Goal: Navigation & Orientation: Understand site structure

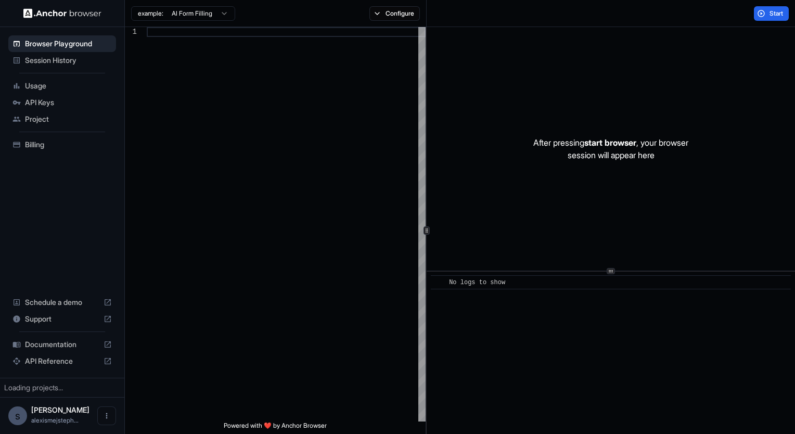
type textarea "**********"
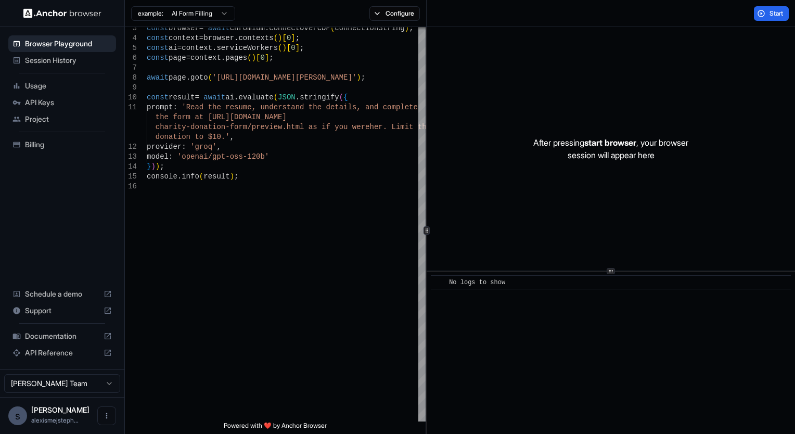
click at [60, 294] on span "Schedule a demo" at bounding box center [62, 294] width 74 height 10
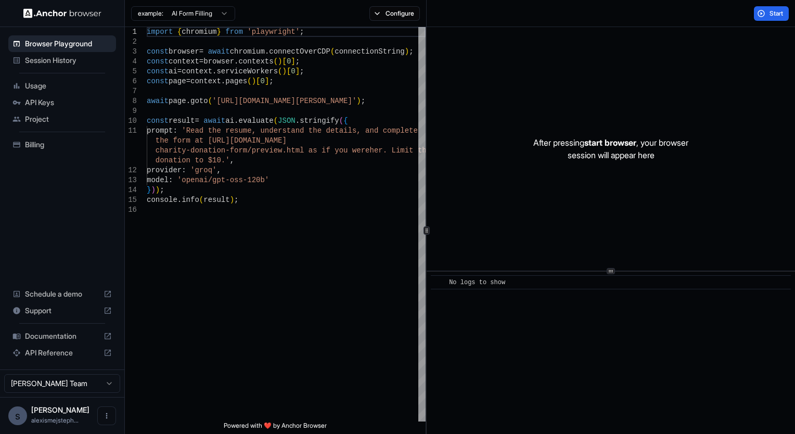
click at [69, 59] on span "Session History" at bounding box center [68, 60] width 87 height 10
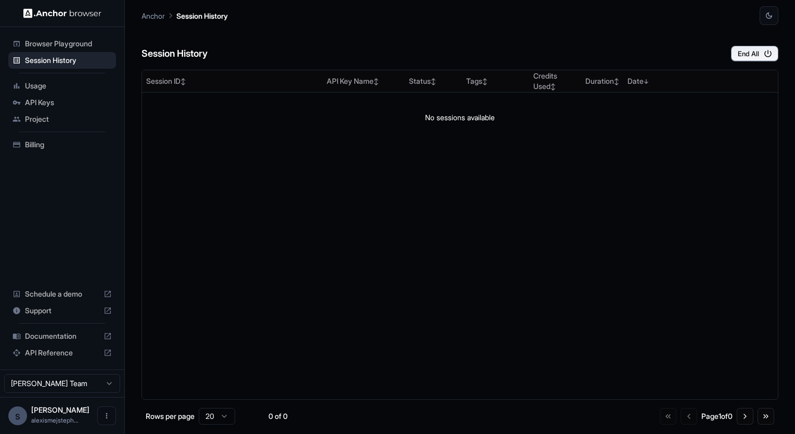
click at [39, 87] on span "Usage" at bounding box center [68, 86] width 87 height 10
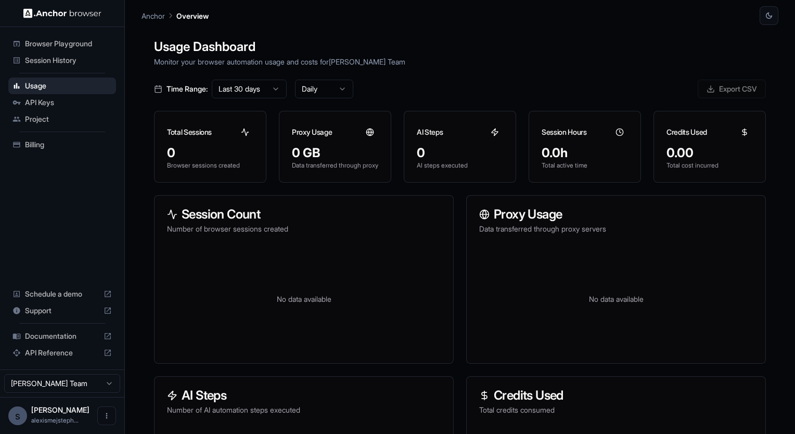
click at [45, 103] on span "API Keys" at bounding box center [68, 102] width 87 height 10
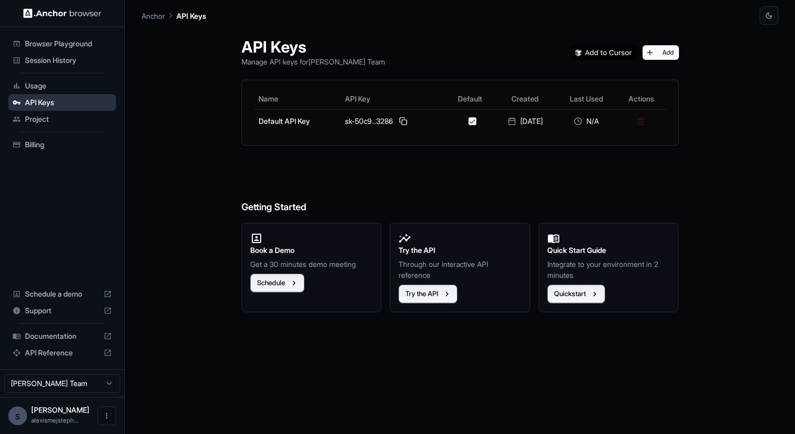
click at [45, 103] on span "API Keys" at bounding box center [68, 102] width 87 height 10
click at [45, 116] on span "Project" at bounding box center [68, 119] width 87 height 10
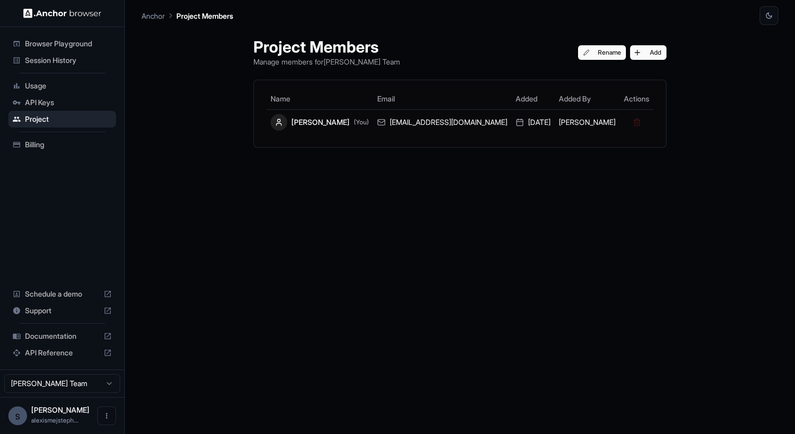
click at [55, 338] on span "Documentation" at bounding box center [62, 336] width 74 height 10
